Goal: Register for event/course

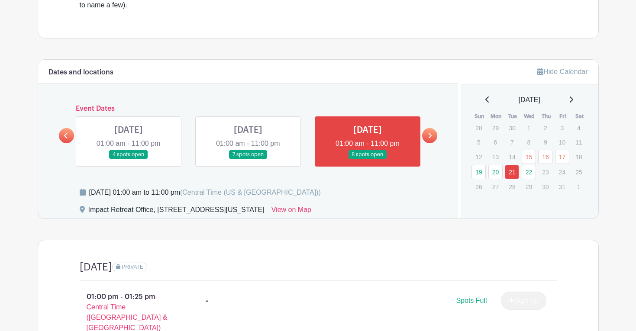
scroll to position [257, 0]
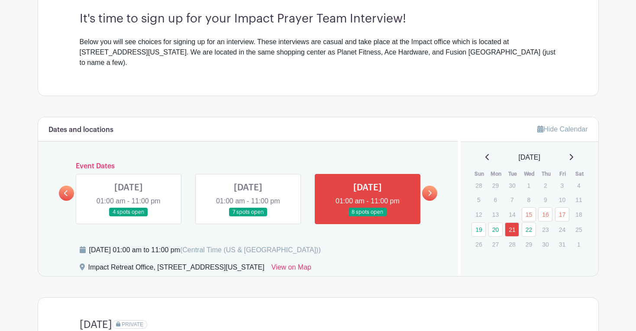
click at [423, 187] on div at bounding box center [429, 193] width 15 height 15
click at [425, 186] on link at bounding box center [429, 193] width 15 height 15
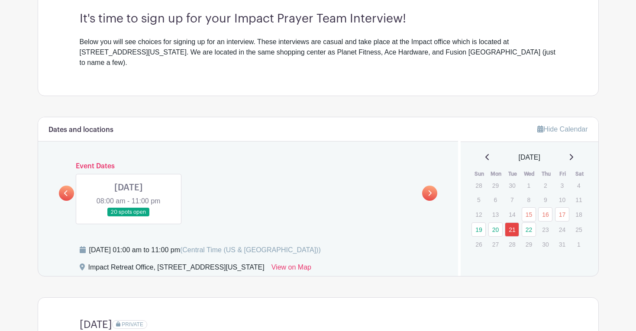
click at [65, 190] on icon at bounding box center [66, 193] width 4 height 6
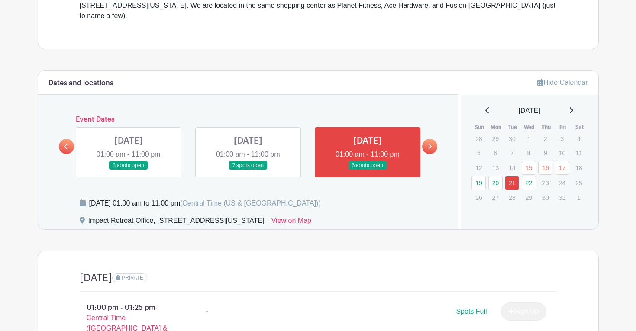
scroll to position [304, 0]
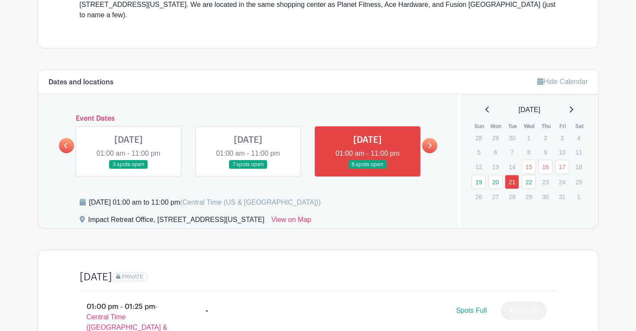
click at [248, 169] on link at bounding box center [248, 169] width 0 height 0
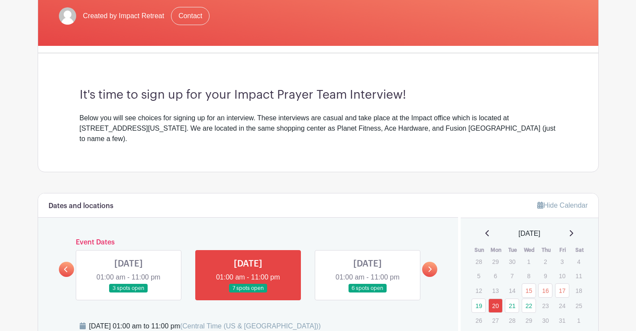
scroll to position [230, 0]
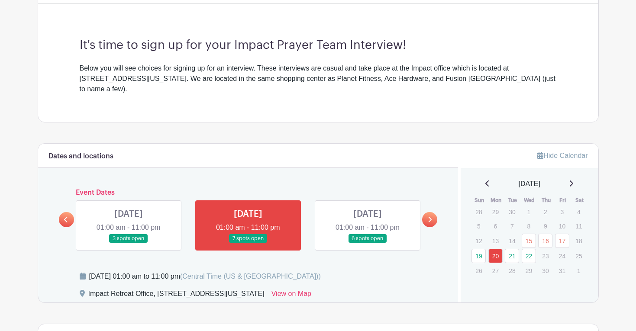
click at [368, 243] on link at bounding box center [368, 243] width 0 height 0
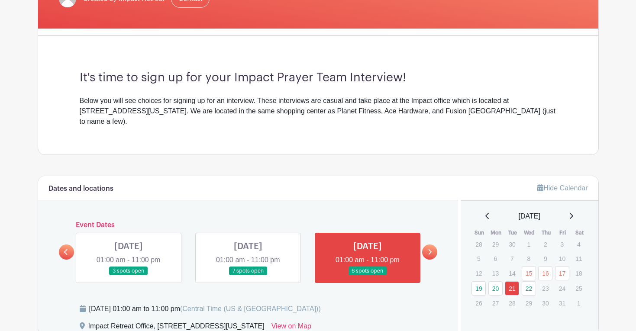
scroll to position [198, 0]
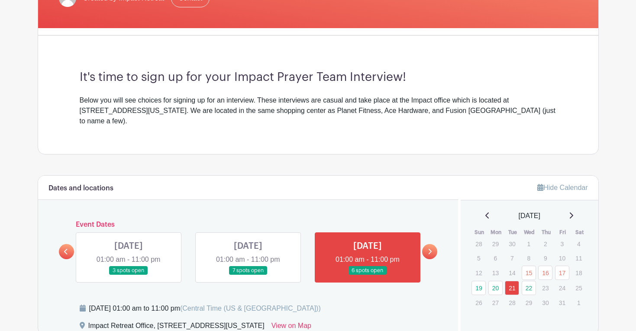
click at [423, 244] on link at bounding box center [429, 251] width 15 height 15
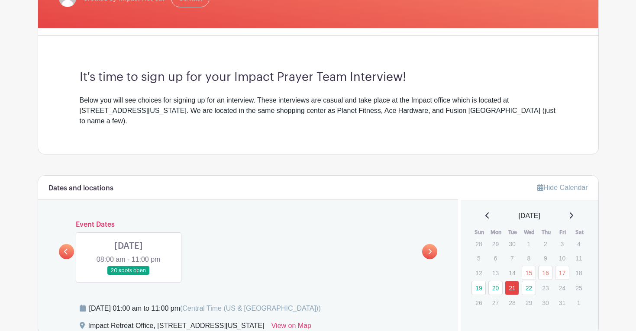
click at [70, 247] on link at bounding box center [66, 251] width 15 height 15
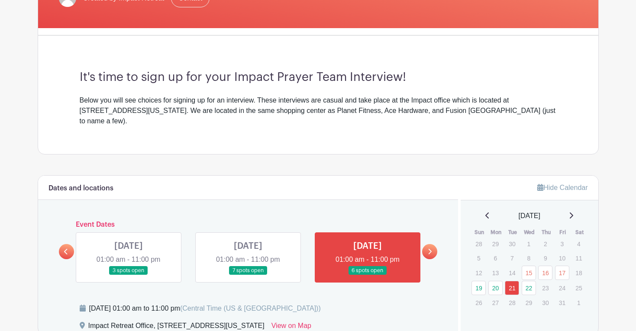
click at [70, 247] on link at bounding box center [66, 251] width 15 height 15
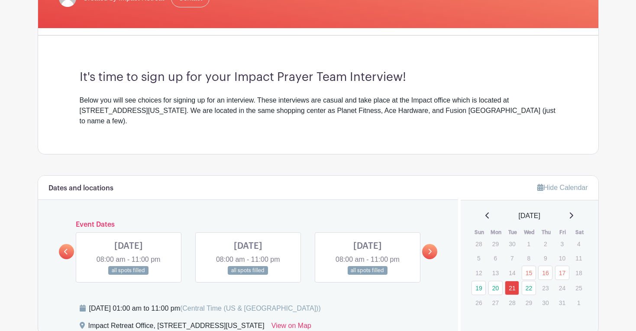
click at [368, 275] on link at bounding box center [368, 275] width 0 height 0
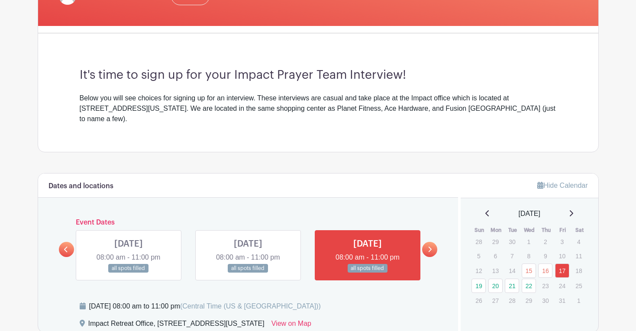
scroll to position [408, 0]
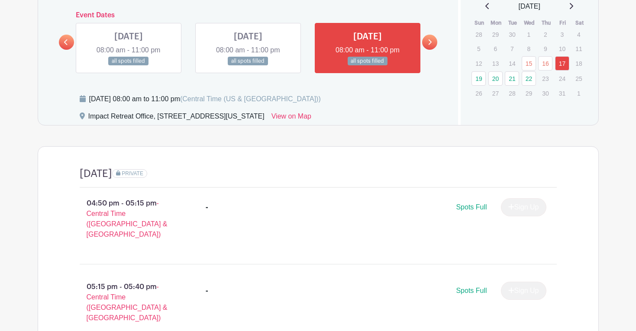
click at [248, 66] on link at bounding box center [248, 66] width 0 height 0
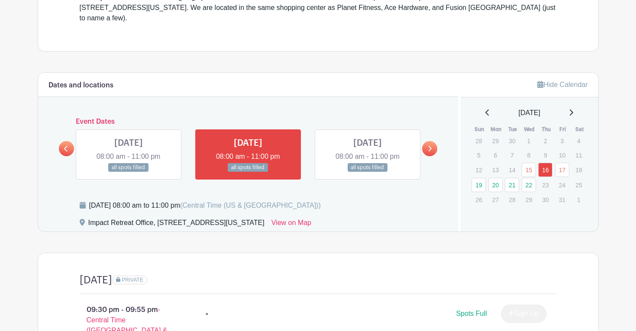
scroll to position [294, 0]
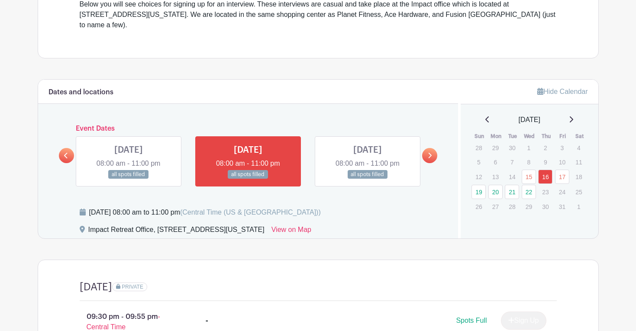
click at [129, 179] on link at bounding box center [129, 179] width 0 height 0
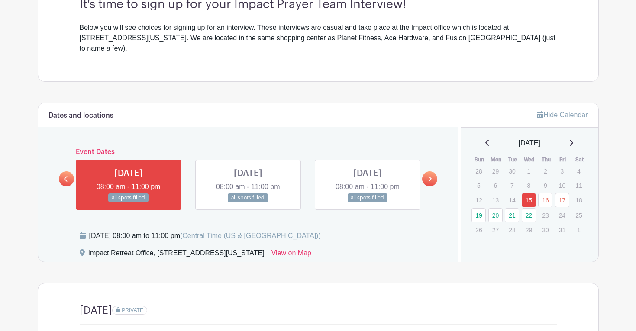
scroll to position [208, 0]
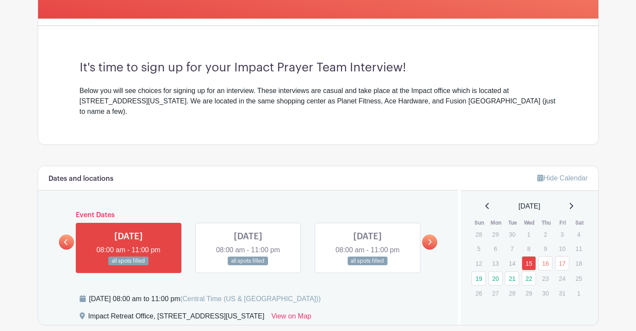
click at [433, 235] on link at bounding box center [429, 242] width 15 height 15
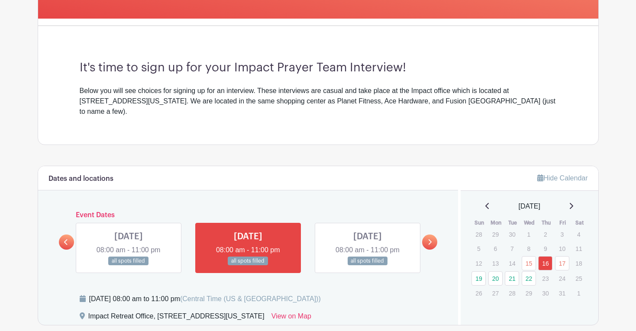
scroll to position [210, 0]
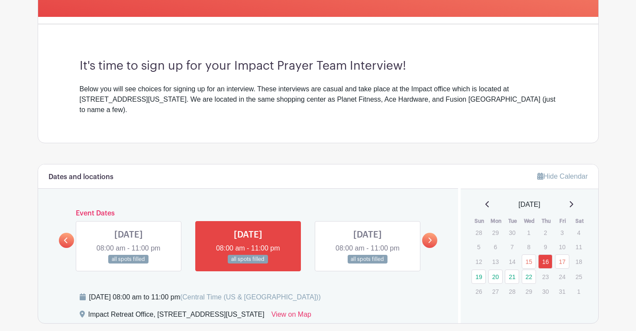
click at [65, 238] on icon at bounding box center [65, 241] width 3 height 6
click at [129, 264] on link at bounding box center [129, 264] width 0 height 0
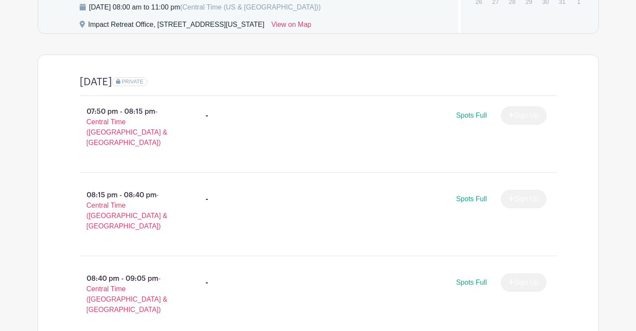
scroll to position [167, 0]
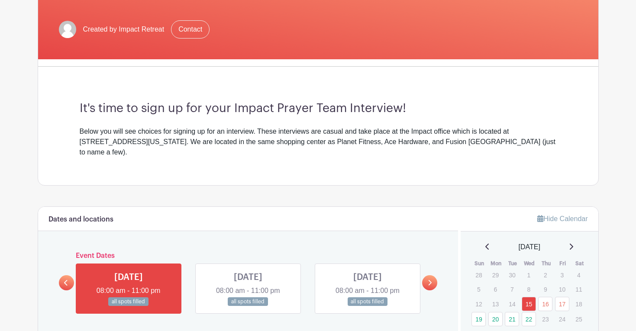
click at [248, 306] on link at bounding box center [248, 306] width 0 height 0
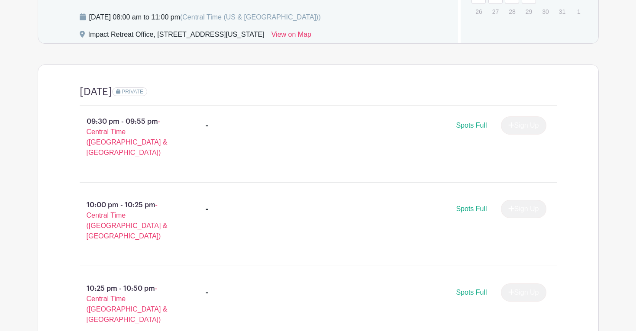
scroll to position [431, 0]
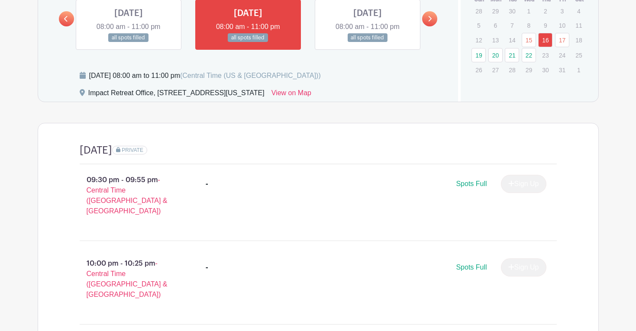
click at [368, 42] on link at bounding box center [368, 42] width 0 height 0
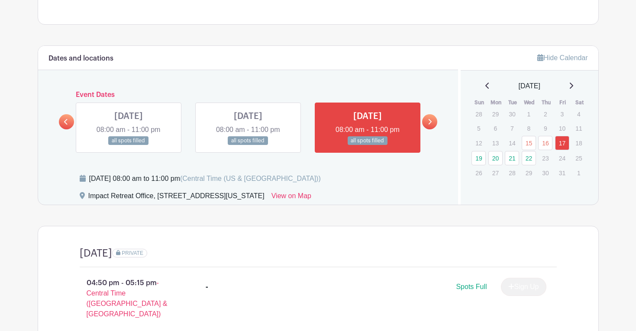
scroll to position [313, 0]
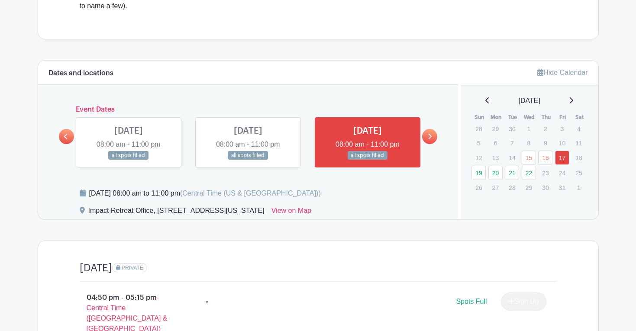
click at [438, 130] on div "Dates and locations Event Dates WED Oct 15, 2025 08:00 am - 11:00 pm all spots …" at bounding box center [248, 140] width 420 height 159
click at [431, 134] on icon at bounding box center [430, 137] width 3 height 6
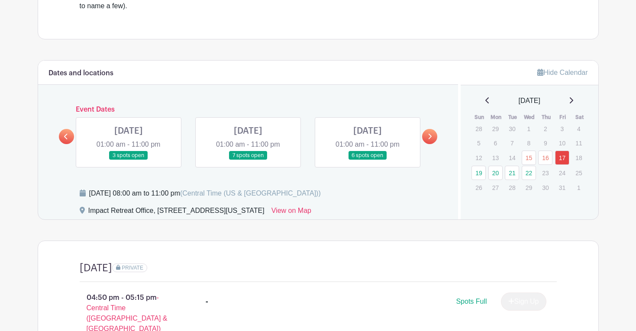
click at [129, 160] on link at bounding box center [129, 160] width 0 height 0
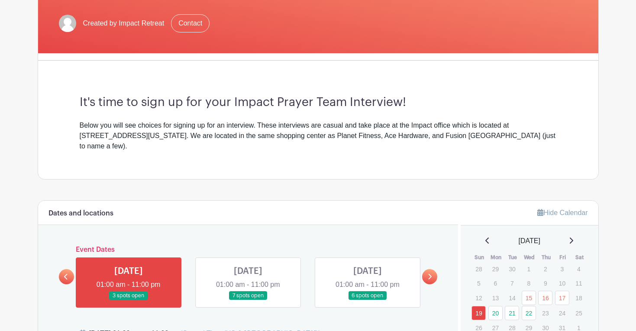
scroll to position [177, 0]
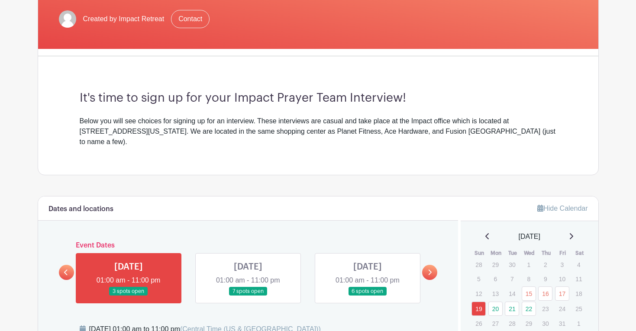
click at [248, 296] on link at bounding box center [248, 296] width 0 height 0
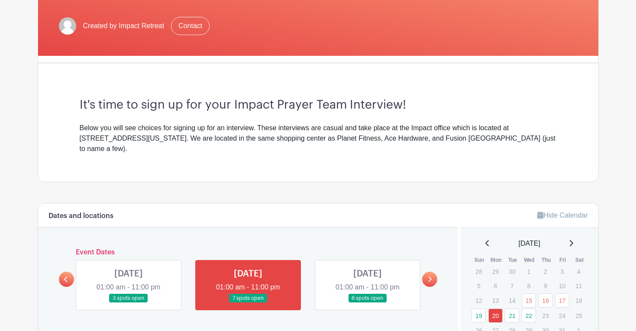
scroll to position [172, 0]
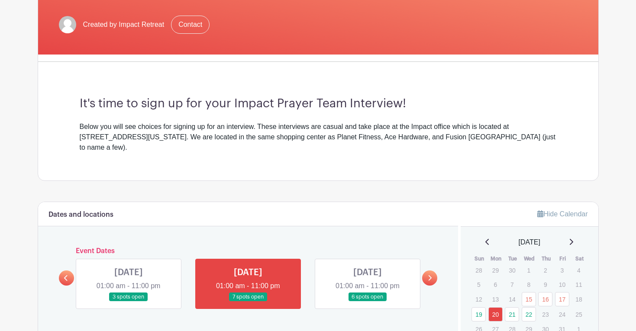
click at [368, 302] on link at bounding box center [368, 302] width 0 height 0
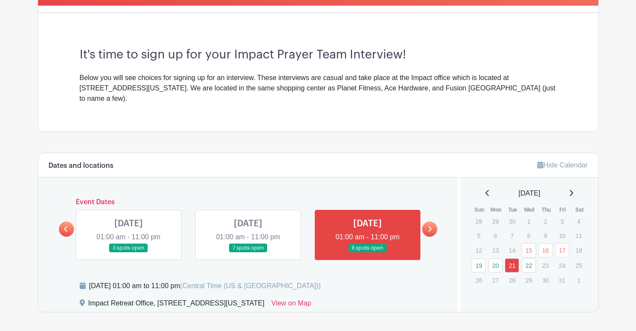
scroll to position [223, 0]
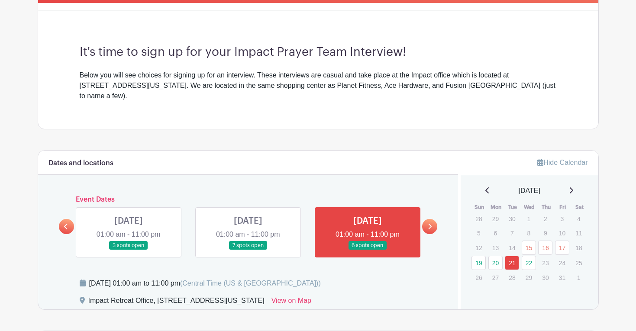
click at [425, 223] on div at bounding box center [429, 226] width 15 height 15
click at [433, 219] on link at bounding box center [429, 226] width 15 height 15
